Goal: Book appointment/travel/reservation

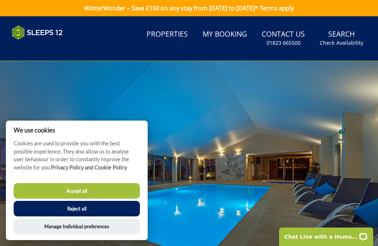
click at [109, 209] on button "Reject all" at bounding box center [77, 209] width 126 height 16
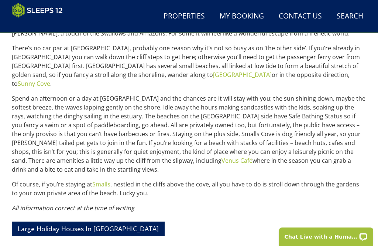
scroll to position [297, 0]
click at [102, 180] on link "Smalls" at bounding box center [101, 184] width 18 height 8
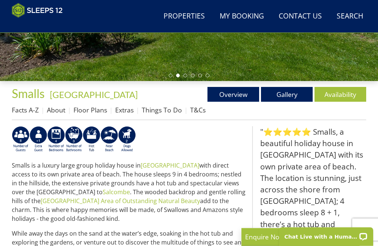
scroll to position [180, 0]
click at [290, 96] on link "Gallery" at bounding box center [287, 94] width 52 height 15
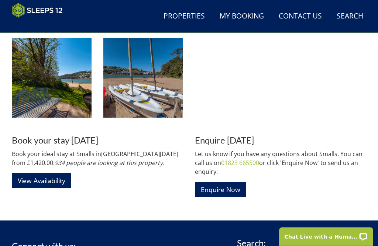
scroll to position [825, 0]
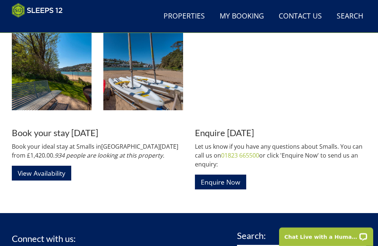
click at [49, 170] on link "View Availability" at bounding box center [41, 172] width 59 height 14
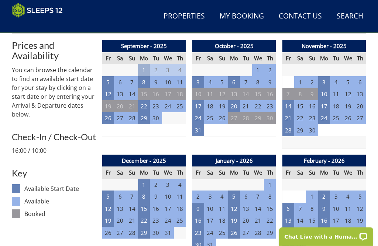
scroll to position [252, 0]
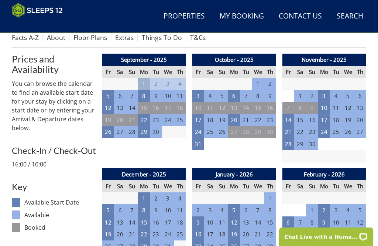
click at [145, 98] on td "8" at bounding box center [144, 96] width 12 height 12
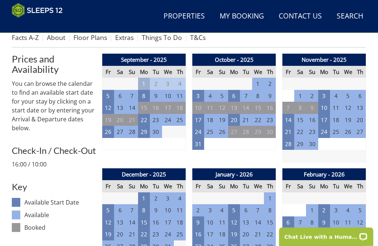
click at [149, 108] on td "15" at bounding box center [144, 108] width 12 height 12
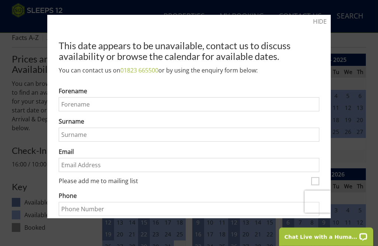
click at [318, 13] on div at bounding box center [189, 123] width 378 height 246
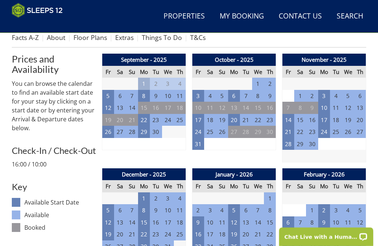
click at [329, 96] on td "3" at bounding box center [324, 96] width 12 height 12
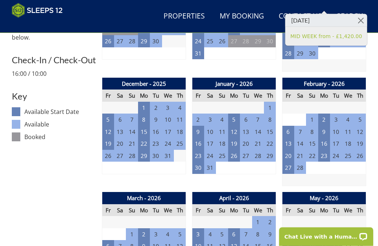
scroll to position [344, 0]
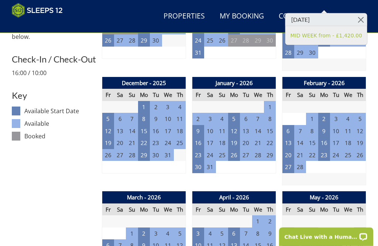
click at [148, 105] on td "1" at bounding box center [144, 107] width 12 height 12
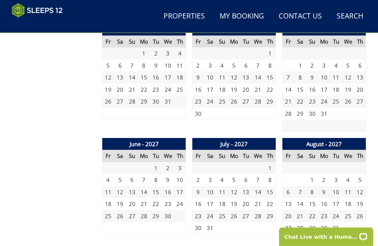
scroll to position [968, 0]
